Goal: Contribute content: Add original content to the website for others to see

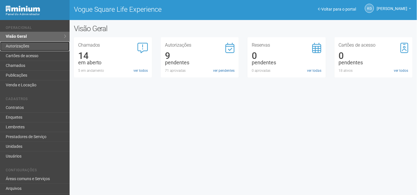
click at [33, 44] on link "Autorizações" at bounding box center [35, 46] width 70 height 10
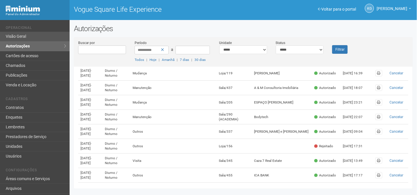
scroll to position [159, 0]
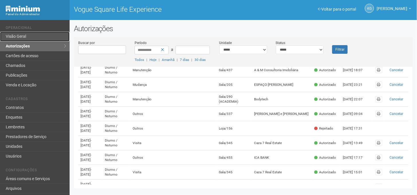
click at [31, 38] on link "Visão Geral" at bounding box center [35, 37] width 70 height 10
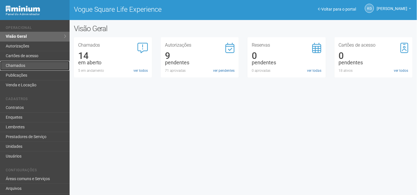
click at [30, 66] on link "Chamados" at bounding box center [35, 66] width 70 height 10
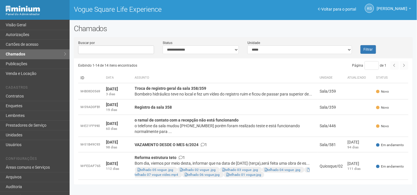
scroll to position [9, 0]
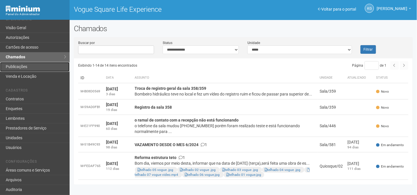
click at [21, 65] on link "Publicações" at bounding box center [35, 67] width 70 height 10
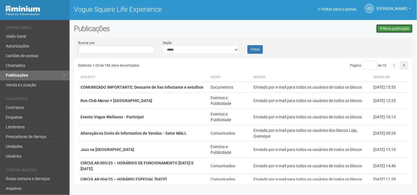
click at [388, 28] on link "Nova publicação" at bounding box center [394, 28] width 36 height 9
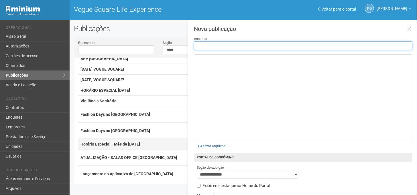
scroll to position [182, 0]
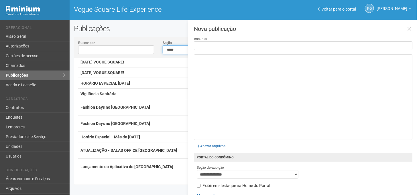
click at [170, 49] on select "**********" at bounding box center [201, 49] width 76 height 9
select select "**********"
click at [163, 45] on select "**********" at bounding box center [201, 49] width 76 height 9
click at [410, 30] on icon at bounding box center [409, 29] width 4 height 6
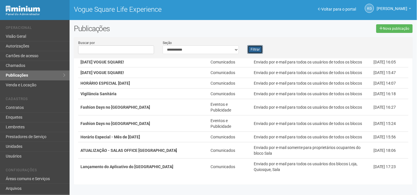
click at [261, 51] on button "Filtrar" at bounding box center [254, 49] width 15 height 9
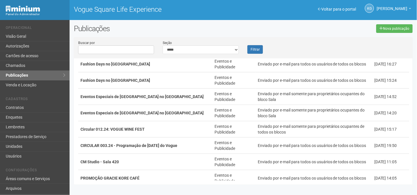
scroll to position [75, 0]
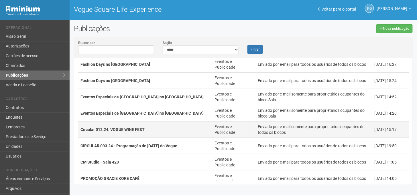
click at [96, 130] on strong "Circular 012.24: VOGUE WINE FEST" at bounding box center [112, 129] width 64 height 5
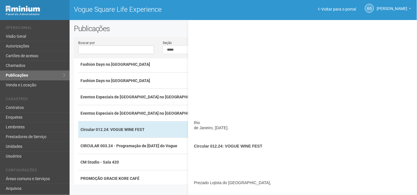
scroll to position [32, 0]
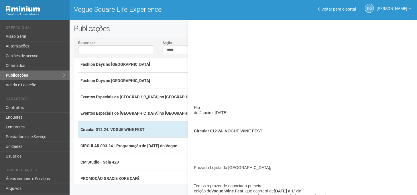
click at [245, 132] on span "Circular 012.24: VOGUE WINE FEST" at bounding box center [228, 131] width 68 height 5
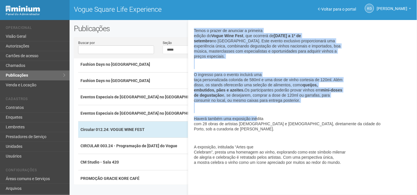
scroll to position [191, 0]
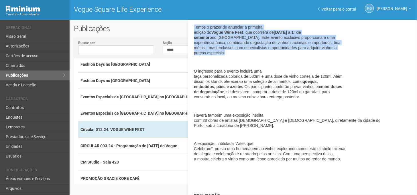
drag, startPoint x: 195, startPoint y: 91, endPoint x: 256, endPoint y: 56, distance: 71.1
click at [256, 56] on p "Temos o prazer de anunciar a primeira edição do Vogue Wine Fest , que ocorrerá …" at bounding box center [303, 40] width 218 height 31
copy p "Temos o prazer de anunciar a primeira edição do Vogue Wine Fest , que ocorrerá …"
click at [345, 8] on link "Voltar para o portal" at bounding box center [337, 9] width 38 height 5
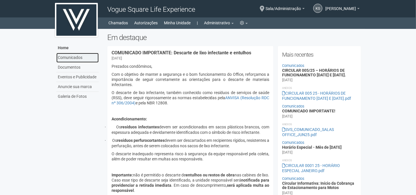
click at [68, 58] on link "Comunicados" at bounding box center [77, 58] width 42 height 10
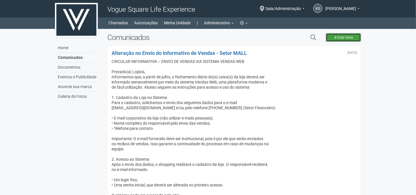
click at [338, 39] on link "Criar novo" at bounding box center [343, 37] width 35 height 9
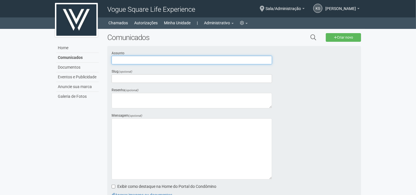
paste input "**********"
type input "**********"
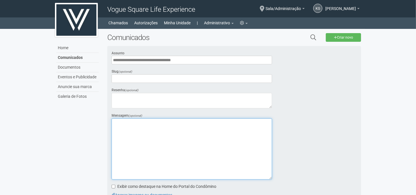
click at [174, 120] on textarea at bounding box center [192, 148] width 160 height 61
click at [170, 126] on textarea at bounding box center [192, 148] width 160 height 61
paste textarea "**********"
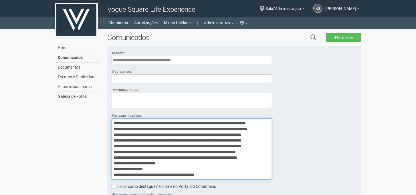
click at [154, 130] on textarea at bounding box center [192, 148] width 160 height 61
drag, startPoint x: 127, startPoint y: 121, endPoint x: 140, endPoint y: 125, distance: 13.6
click at [129, 121] on textarea at bounding box center [192, 148] width 160 height 61
click at [160, 132] on textarea at bounding box center [192, 148] width 160 height 61
click at [150, 139] on textarea at bounding box center [192, 148] width 160 height 61
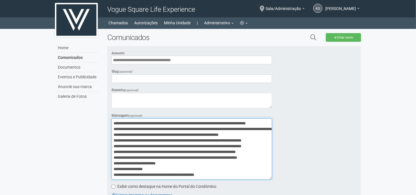
click at [138, 143] on textarea at bounding box center [192, 148] width 160 height 61
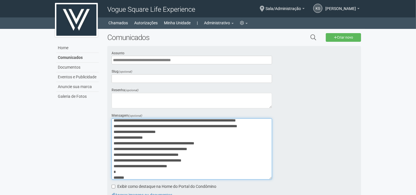
scroll to position [32, 0]
click at [147, 129] on textarea at bounding box center [192, 148] width 160 height 61
click at [150, 134] on textarea at bounding box center [192, 148] width 160 height 61
click at [150, 144] on textarea at bounding box center [192, 148] width 160 height 61
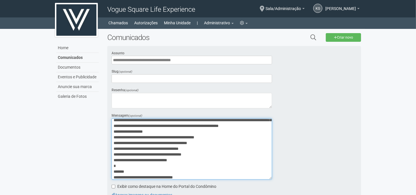
click at [208, 141] on textarea at bounding box center [192, 148] width 160 height 61
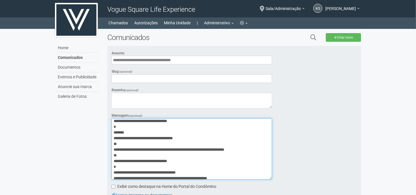
scroll to position [46, 0]
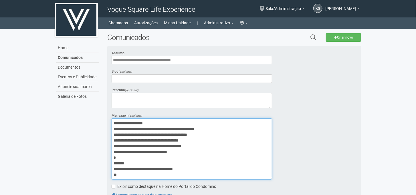
drag, startPoint x: 133, startPoint y: 124, endPoint x: 105, endPoint y: 171, distance: 54.4
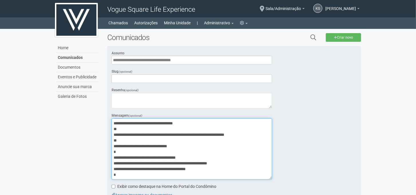
scroll to position [108, 0]
click at [124, 127] on textarea at bounding box center [192, 148] width 160 height 61
click at [125, 139] on textarea at bounding box center [192, 148] width 160 height 61
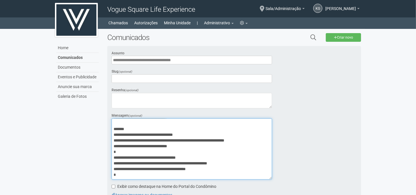
scroll to position [97, 0]
click at [124, 150] on textarea at bounding box center [192, 148] width 160 height 61
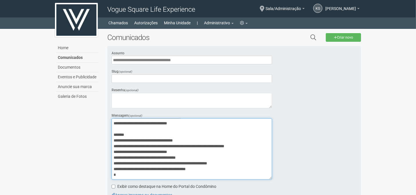
scroll to position [91, 0]
click at [212, 156] on textarea at bounding box center [192, 148] width 160 height 61
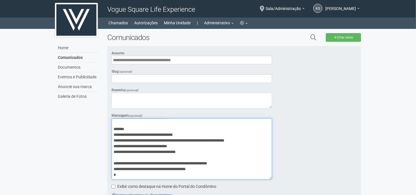
scroll to position [97, 0]
click at [241, 166] on textarea at bounding box center [192, 148] width 160 height 61
click at [122, 174] on textarea at bounding box center [192, 148] width 160 height 61
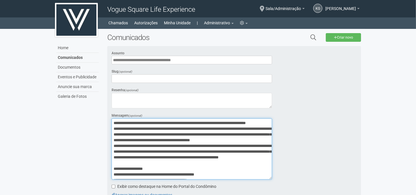
scroll to position [0, 0]
click at [152, 128] on textarea at bounding box center [192, 148] width 160 height 61
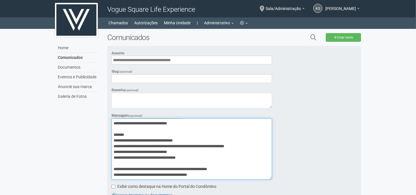
scroll to position [97, 0]
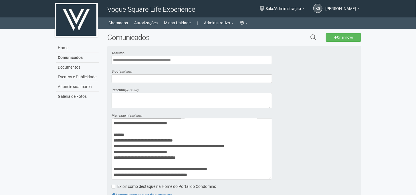
click at [116, 185] on label "Exibir como destaque na Home do Portal do Condômino" at bounding box center [164, 187] width 105 height 6
click at [49, 145] on body "Aguarde... Vogue Square Life Experience KG [PERSON_NAME] [PERSON_NAME] [PERSON_…" at bounding box center [208, 97] width 416 height 195
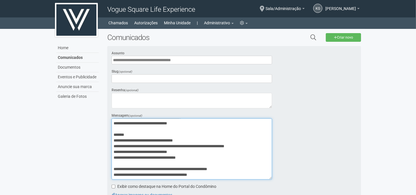
click at [200, 153] on textarea at bounding box center [192, 148] width 160 height 61
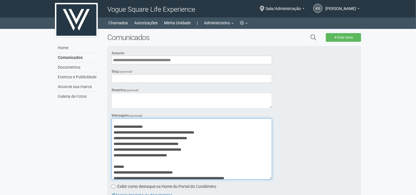
scroll to position [0, 0]
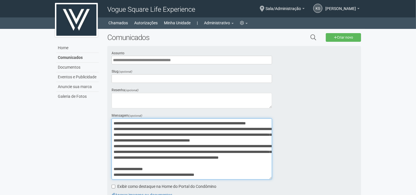
drag, startPoint x: 245, startPoint y: 170, endPoint x: 108, endPoint y: 100, distance: 153.5
click at [108, 100] on div "**********" at bounding box center [191, 132] width 169 height 165
click at [159, 129] on textarea at bounding box center [192, 148] width 160 height 61
click at [185, 143] on textarea at bounding box center [192, 148] width 160 height 61
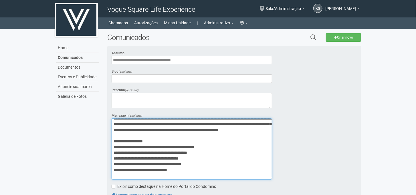
scroll to position [2, 0]
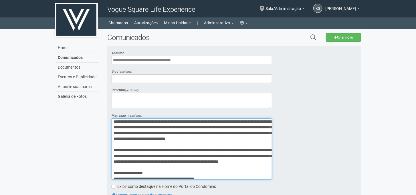
drag, startPoint x: 193, startPoint y: 153, endPoint x: 229, endPoint y: 167, distance: 39.2
click at [229, 167] on textarea at bounding box center [192, 148] width 160 height 61
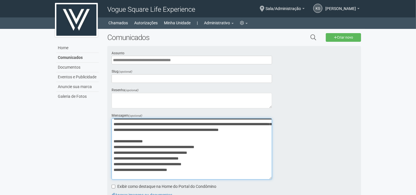
click at [225, 145] on textarea at bounding box center [192, 148] width 160 height 61
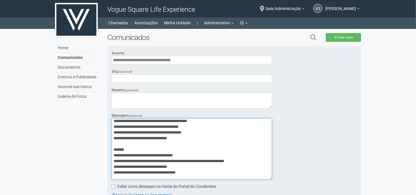
click at [162, 120] on textarea at bounding box center [192, 148] width 160 height 61
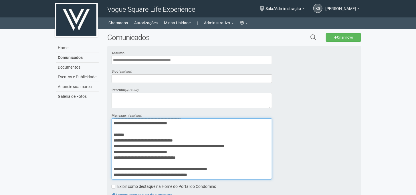
scroll to position [97, 0]
click at [150, 126] on textarea at bounding box center [192, 148] width 160 height 61
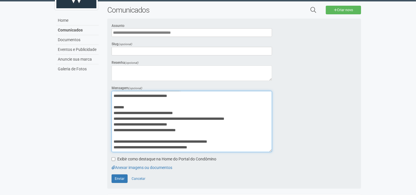
scroll to position [64, 0]
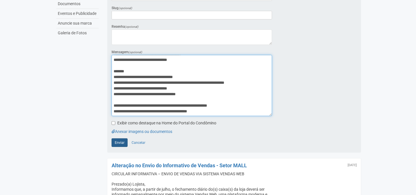
type textarea "**********"
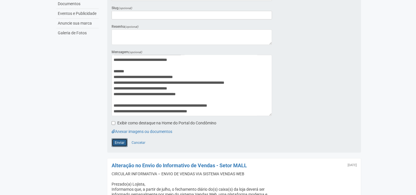
click at [124, 142] on button "Enviar" at bounding box center [120, 142] width 16 height 9
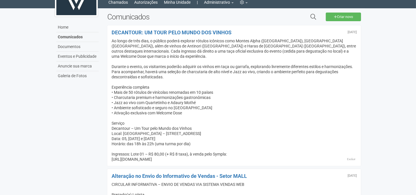
scroll to position [32, 0]
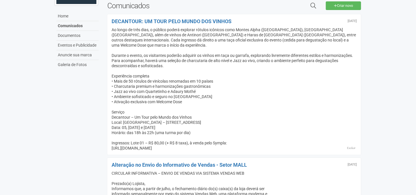
click at [171, 141] on div "Ao longo de três dias, o público poderá explorar rótulos icônicos como Montes A…" at bounding box center [234, 89] width 245 height 124
drag, startPoint x: 171, startPoint y: 141, endPoint x: 213, endPoint y: 141, distance: 41.8
click at [213, 141] on div "Ao longo de três dias, o público poderá explorar rótulos icônicos como Montes A…" at bounding box center [234, 89] width 245 height 124
drag, startPoint x: 223, startPoint y: 143, endPoint x: 67, endPoint y: 129, distance: 156.3
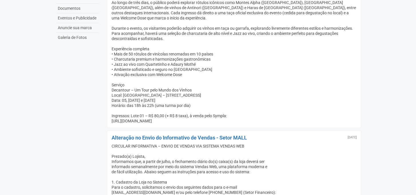
scroll to position [0, 0]
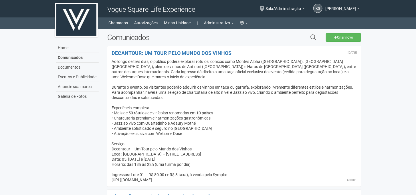
click at [166, 100] on div "Ao longo de três dias, o público poderá explorar rótulos icônicos como Montes A…" at bounding box center [234, 121] width 245 height 124
click at [113, 60] on div "Ao longo de três dias, o público poderá explorar rótulos icônicos como Montes A…" at bounding box center [234, 121] width 245 height 124
drag, startPoint x: 110, startPoint y: 52, endPoint x: 232, endPoint y: 173, distance: 170.9
click at [232, 173] on div "[DATE] DECANTOUR: UM TOUR PELO MUNDO DOS VINHOS Ao longo de três dias, o públic…" at bounding box center [234, 116] width 254 height 141
copy div "LOREMIPSU: DO SITA CONS ADIPI ELI SEDDOE Te incid ut labo etdo, m aliquae admin…"
